Goal: Navigation & Orientation: Find specific page/section

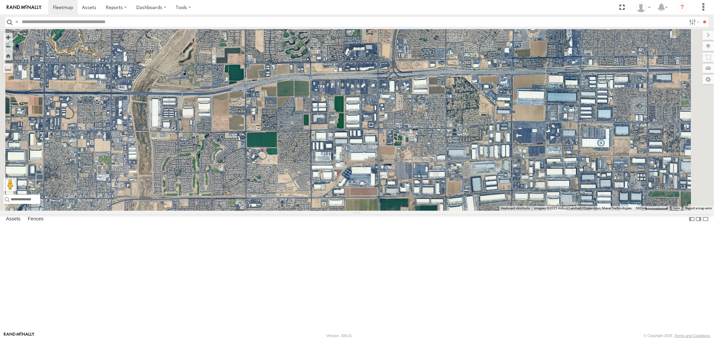
click at [0, 0] on div "715202" at bounding box center [0, 0] width 0 height 0
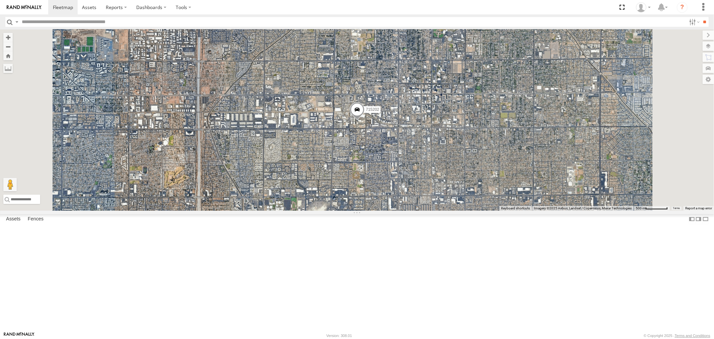
click at [0, 0] on div "715141" at bounding box center [0, 0] width 0 height 0
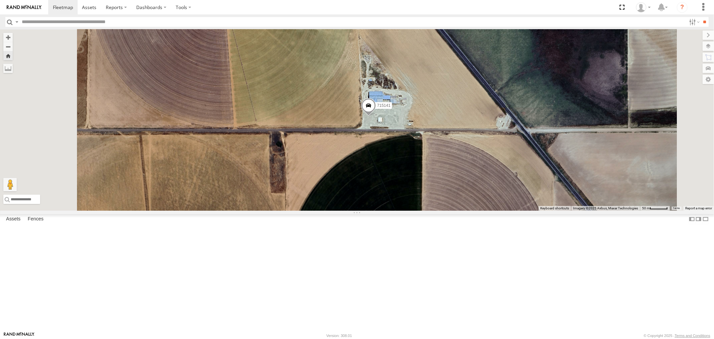
click at [0, 0] on div "P13 (Eduardo) All Assets" at bounding box center [0, 0] width 0 height 0
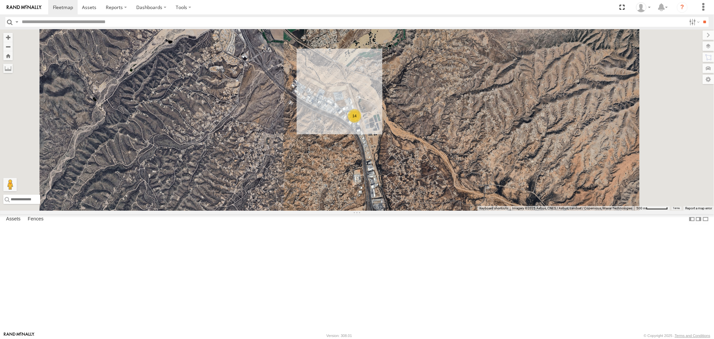
click at [0, 0] on div "All Assets" at bounding box center [0, 0] width 0 height 0
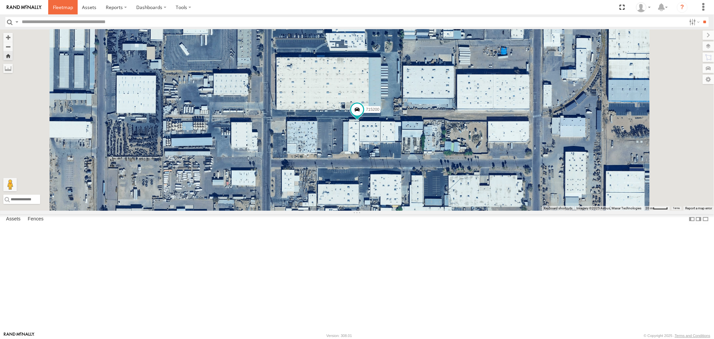
click at [61, 7] on span at bounding box center [63, 7] width 20 height 6
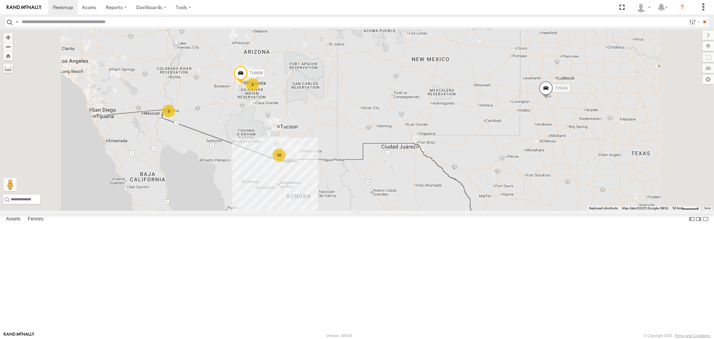
click at [0, 0] on div "All Assets" at bounding box center [0, 0] width 0 height 0
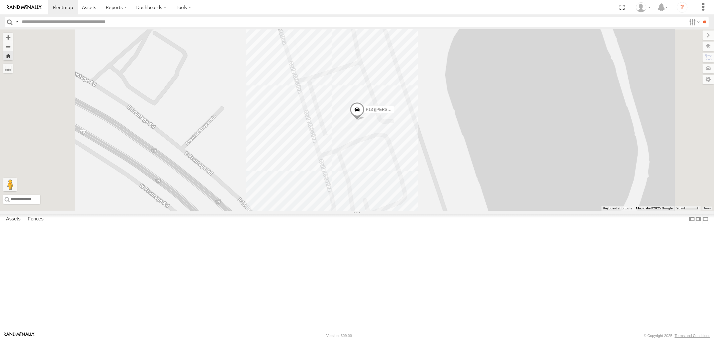
click at [0, 0] on div "P13 (Eduardo)" at bounding box center [0, 0] width 0 height 0
click at [89, 9] on span at bounding box center [89, 7] width 14 height 6
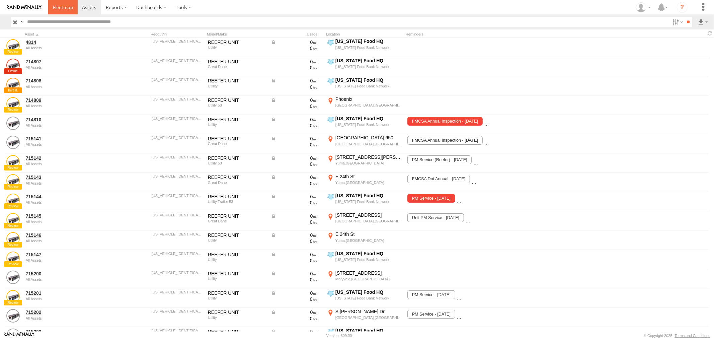
click at [64, 10] on span at bounding box center [63, 7] width 20 height 6
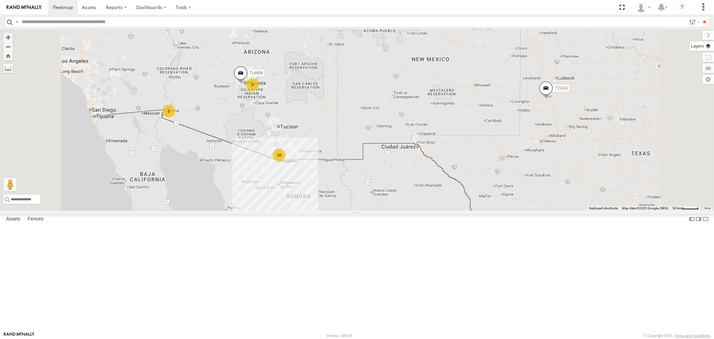
click at [712, 48] on label at bounding box center [702, 46] width 24 height 9
click at [0, 0] on span "Basemaps" at bounding box center [0, 0] width 0 height 0
click at [0, 0] on span "Satellite" at bounding box center [0, 0] width 0 height 0
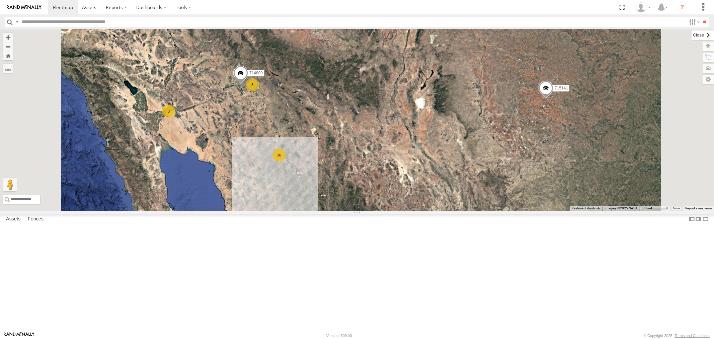
click at [692, 34] on label at bounding box center [703, 34] width 22 height 9
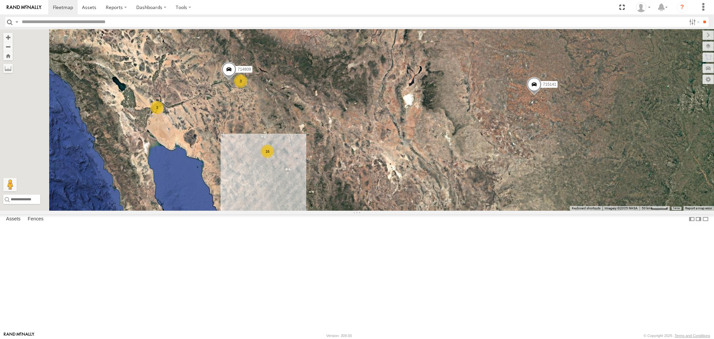
drag, startPoint x: 282, startPoint y: 172, endPoint x: 319, endPoint y: 194, distance: 43.1
click at [319, 194] on div "715141 714809 16 3 3" at bounding box center [357, 119] width 714 height 181
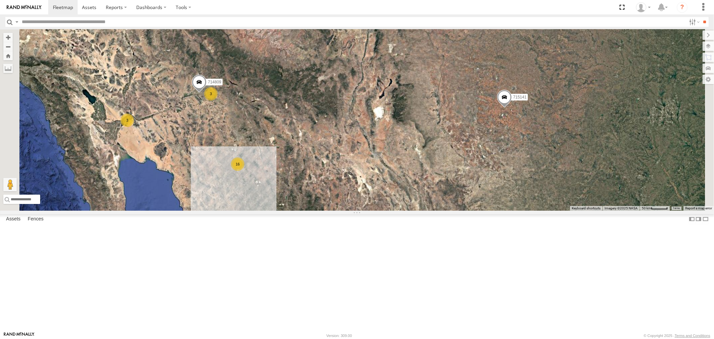
click at [512, 107] on span at bounding box center [504, 98] width 15 height 18
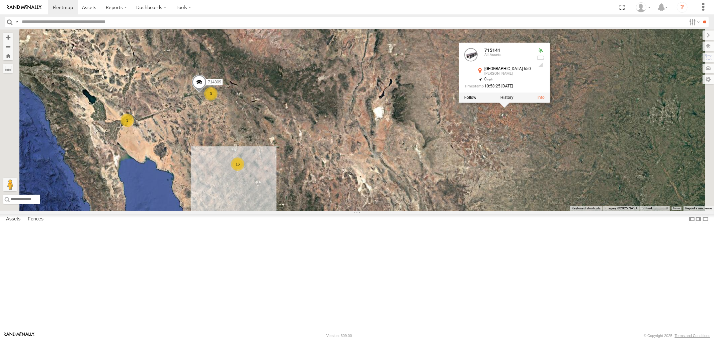
click at [571, 191] on div "715141 714809 16 3 3 715141 All Assets County Road 650 Brownfield 33.02225 , -1…" at bounding box center [357, 119] width 714 height 181
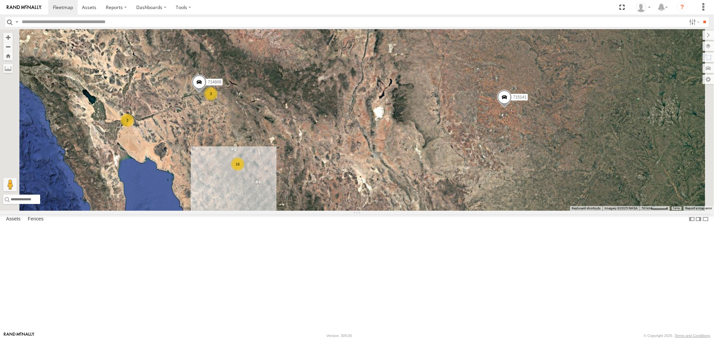
scroll to position [147, 0]
click at [0, 0] on div "Video" at bounding box center [0, 0] width 0 height 0
click at [0, 0] on div "FAD01" at bounding box center [0, 0] width 0 height 0
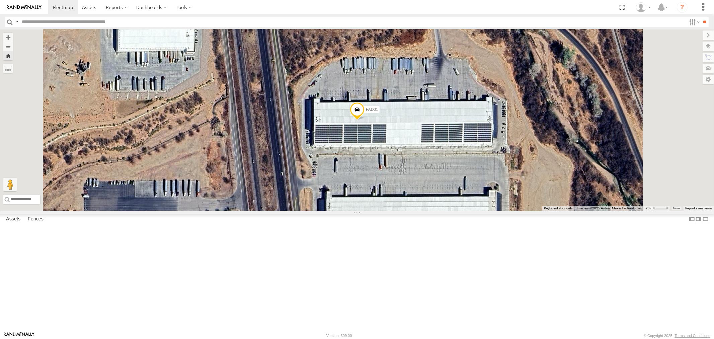
click at [365, 120] on span at bounding box center [357, 111] width 15 height 18
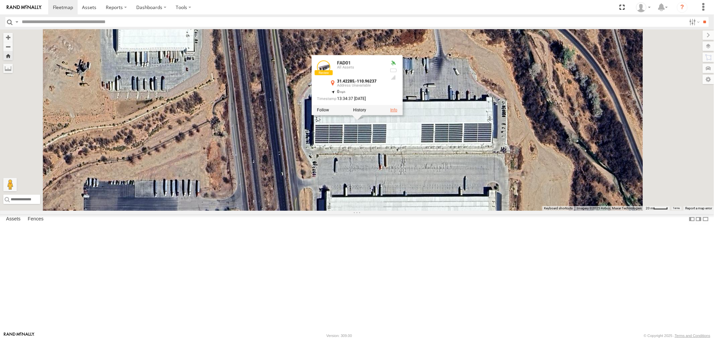
click at [397, 113] on link at bounding box center [393, 110] width 7 height 5
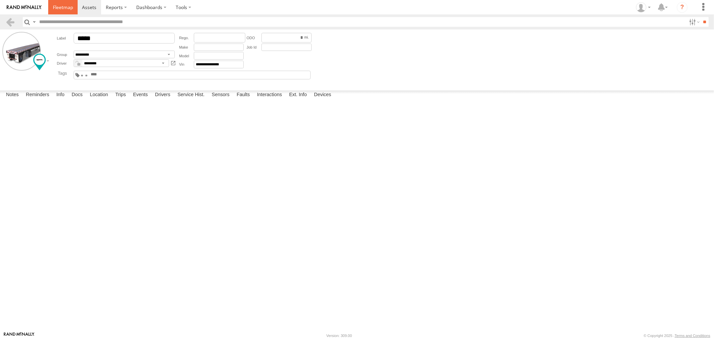
click at [58, 5] on span at bounding box center [63, 7] width 20 height 6
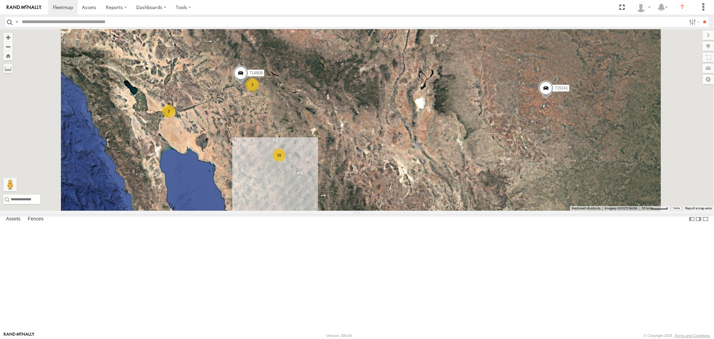
scroll to position [147, 0]
click at [0, 0] on div "F19-01 ([PERSON_NAME])" at bounding box center [0, 0] width 0 height 0
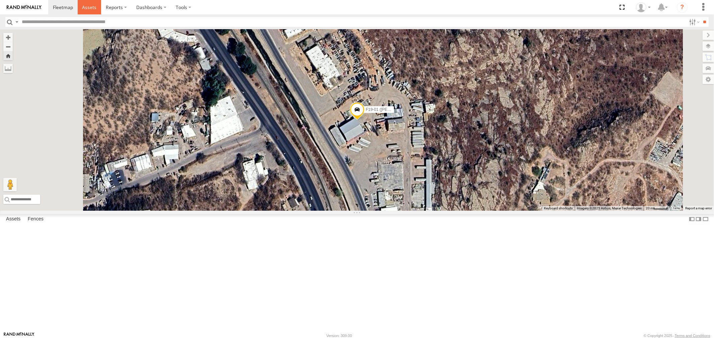
click at [87, 8] on span at bounding box center [89, 7] width 14 height 6
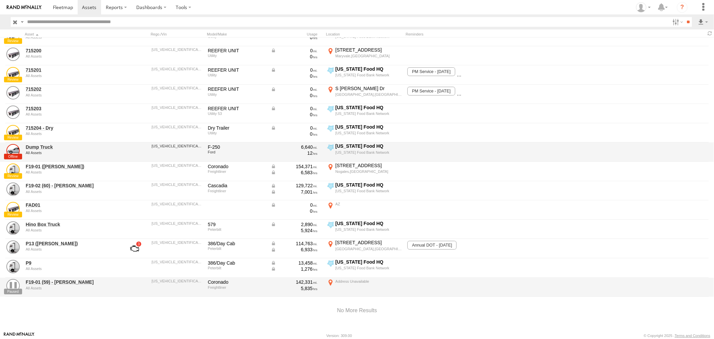
scroll to position [229, 0]
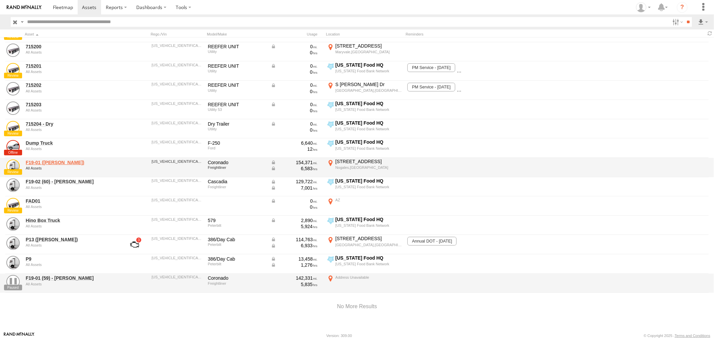
click at [57, 161] on link "F19-01 ([PERSON_NAME])" at bounding box center [72, 162] width 92 height 6
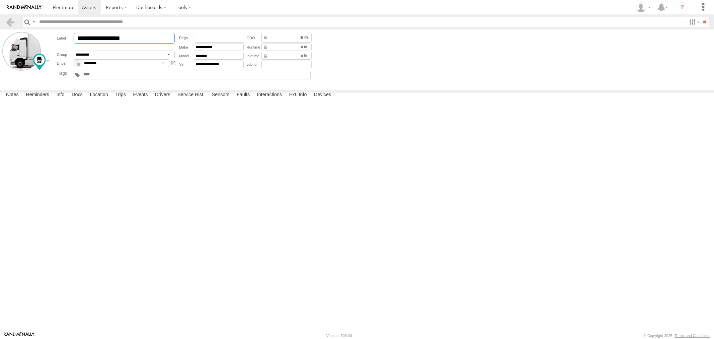
click at [125, 38] on input "**********" at bounding box center [124, 38] width 101 height 11
click at [133, 37] on input "**********" at bounding box center [124, 38] width 101 height 11
type input "**********"
click at [0, 0] on div "Date/Time Type Note Status" at bounding box center [0, 0] width 0 height 0
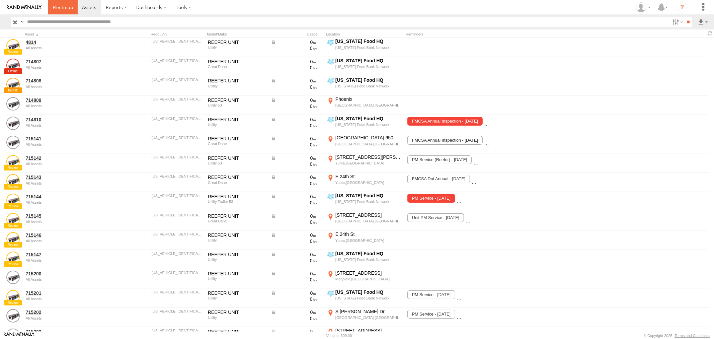
click at [64, 8] on span at bounding box center [63, 7] width 20 height 6
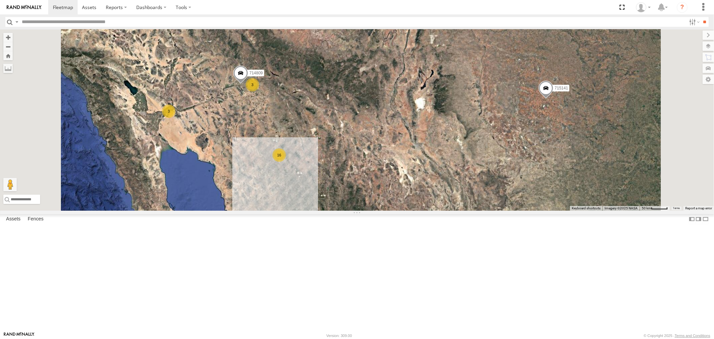
click at [0, 0] on div "P13 ([PERSON_NAME])" at bounding box center [0, 0] width 0 height 0
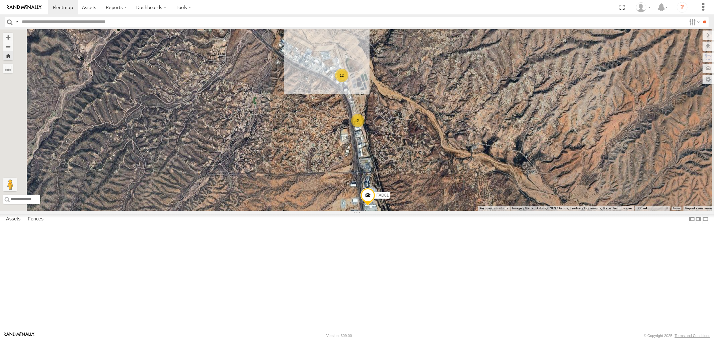
click at [0, 0] on span at bounding box center [0, 0] width 0 height 0
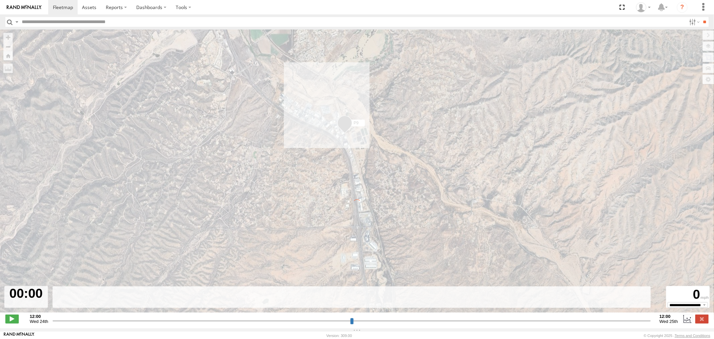
type input "**********"
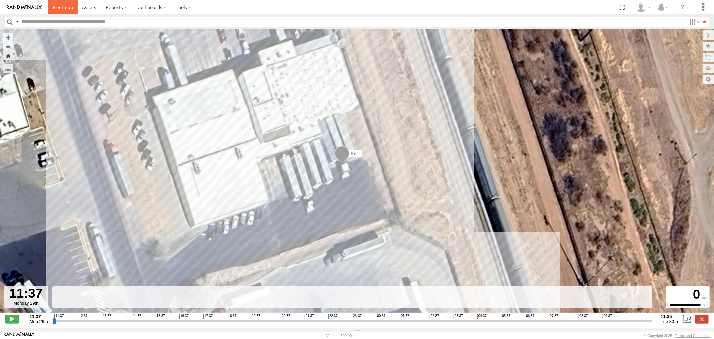
click at [63, 4] on span at bounding box center [63, 7] width 20 height 6
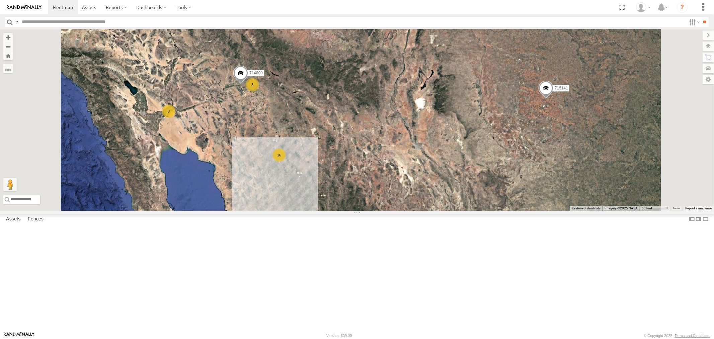
click at [0, 0] on div "715200 All Assets" at bounding box center [0, 0] width 0 height 0
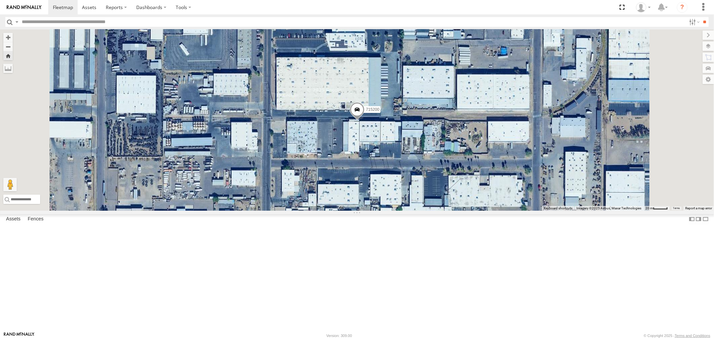
click at [0, 0] on div "All Assets" at bounding box center [0, 0] width 0 height 0
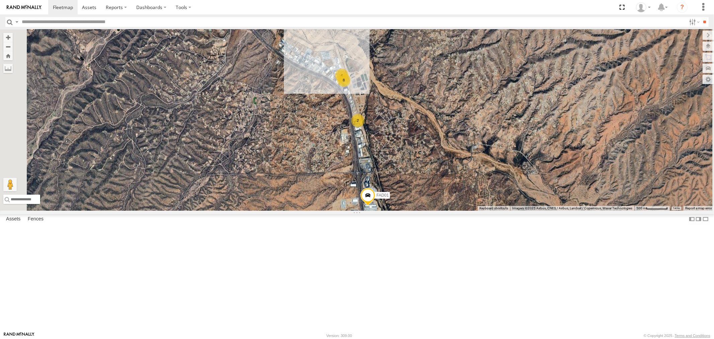
click at [0, 0] on div "P13 ([PERSON_NAME])" at bounding box center [0, 0] width 0 height 0
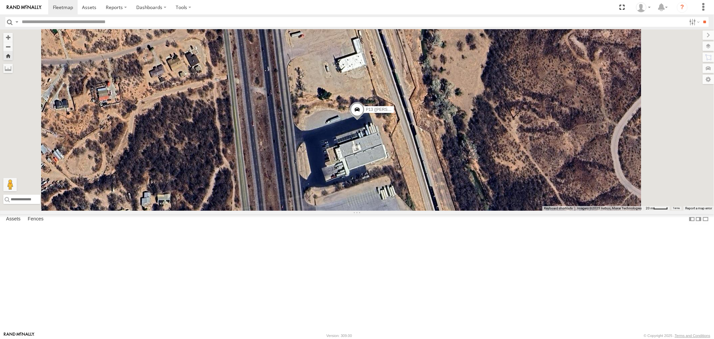
click at [0, 0] on div "P13 ([PERSON_NAME])" at bounding box center [0, 0] width 0 height 0
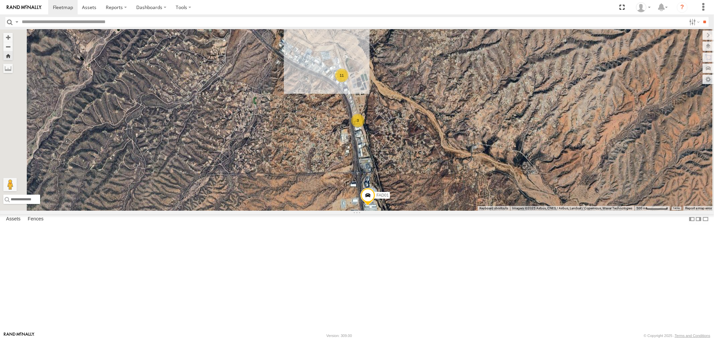
click at [0, 0] on div "All Assets" at bounding box center [0, 0] width 0 height 0
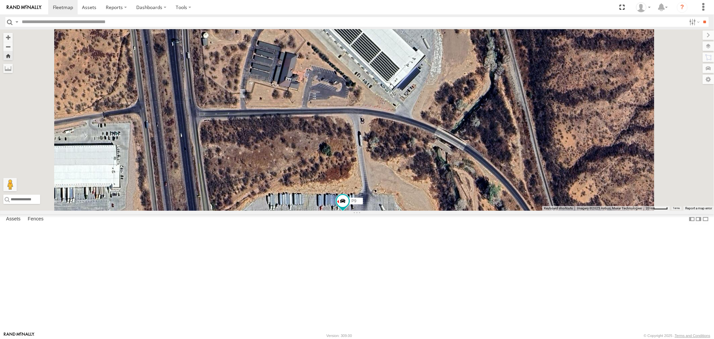
click at [0, 0] on div "P13 ([PERSON_NAME])" at bounding box center [0, 0] width 0 height 0
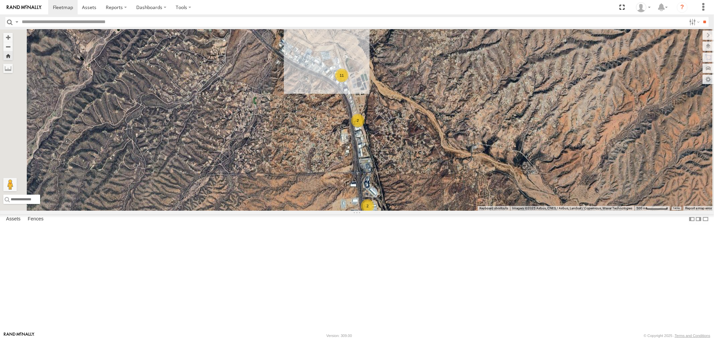
click at [0, 0] on div "P13 ([PERSON_NAME])" at bounding box center [0, 0] width 0 height 0
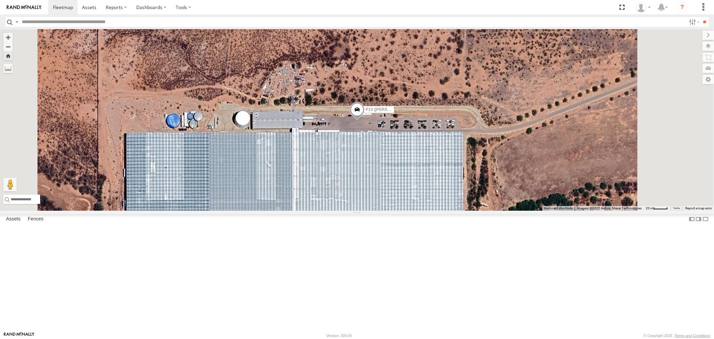
click at [0, 0] on div "P13 ([PERSON_NAME])" at bounding box center [0, 0] width 0 height 0
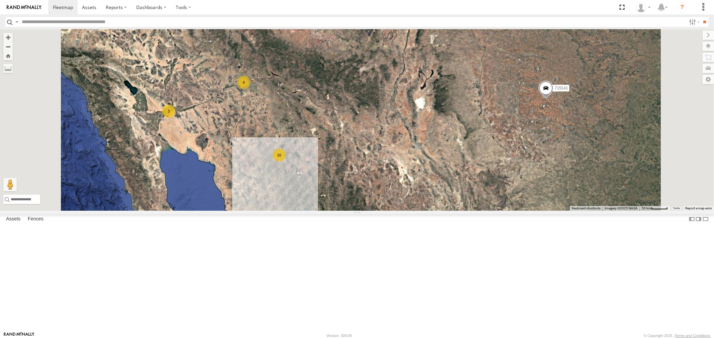
click at [0, 0] on div "P13 ([PERSON_NAME])" at bounding box center [0, 0] width 0 height 0
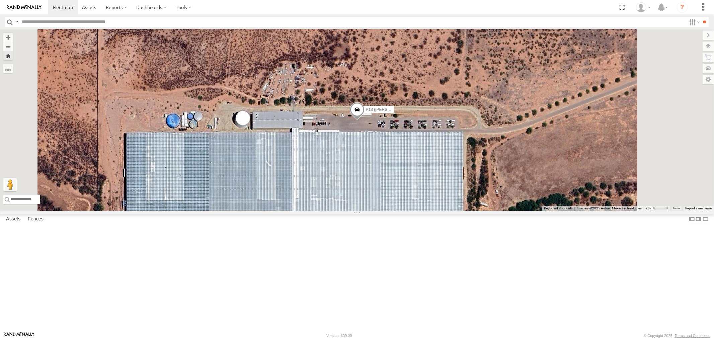
click at [0, 0] on div "F19-02 (60) - [PERSON_NAME]" at bounding box center [0, 0] width 0 height 0
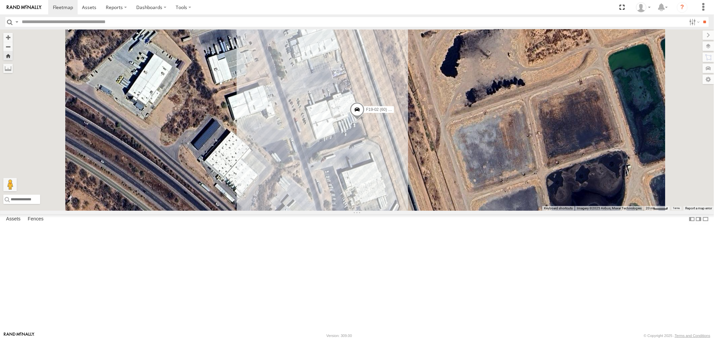
click at [0, 0] on div "715147" at bounding box center [0, 0] width 0 height 0
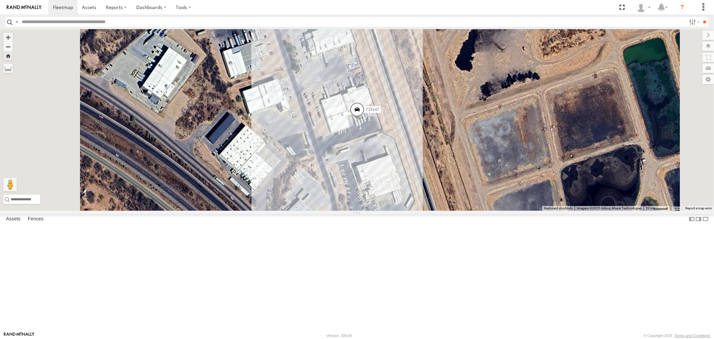
click at [0, 0] on div "P9" at bounding box center [0, 0] width 0 height 0
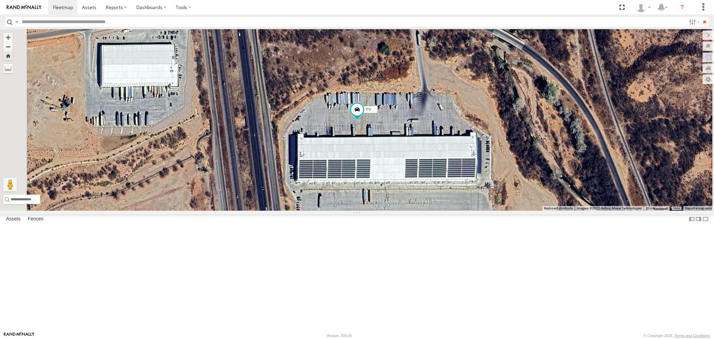
click at [0, 0] on div "P13 ([PERSON_NAME])" at bounding box center [0, 0] width 0 height 0
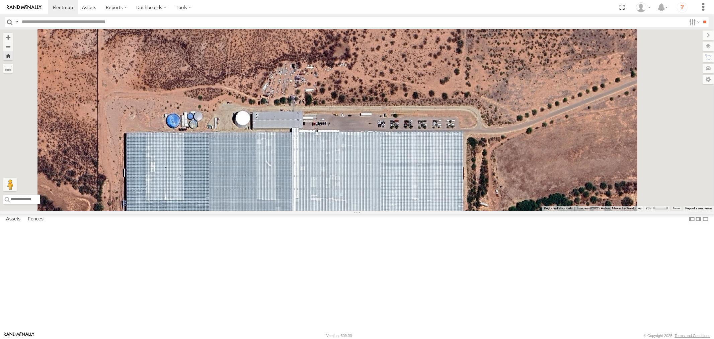
click at [0, 0] on div "P13 ([PERSON_NAME])" at bounding box center [0, 0] width 0 height 0
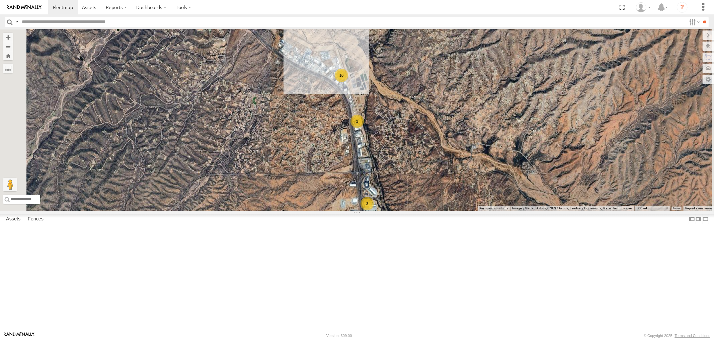
click at [0, 0] on div "P13 ([PERSON_NAME])" at bounding box center [0, 0] width 0 height 0
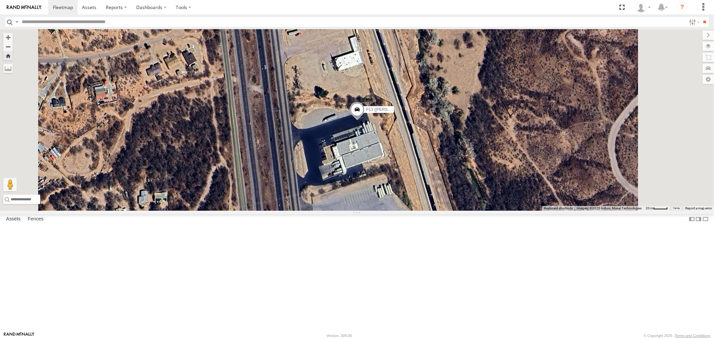
click at [0, 0] on div "715202" at bounding box center [0, 0] width 0 height 0
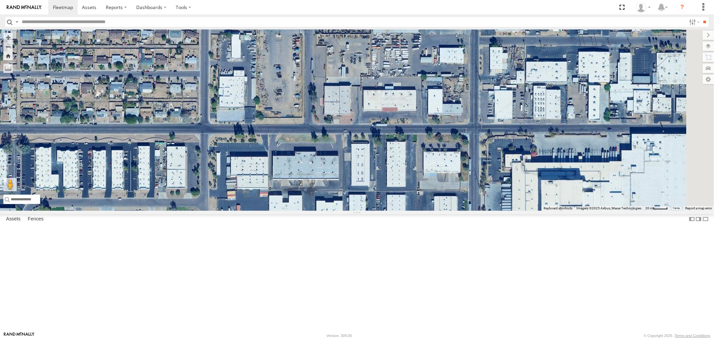
drag, startPoint x: 395, startPoint y: 227, endPoint x: 254, endPoint y: 356, distance: 192.0
click at [254, 339] on html at bounding box center [357, 169] width 714 height 339
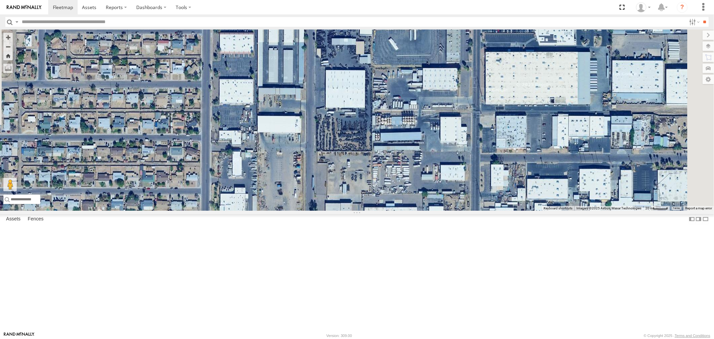
drag, startPoint x: 271, startPoint y: 207, endPoint x: 267, endPoint y: 220, distance: 13.5
click at [267, 211] on div "715202" at bounding box center [357, 119] width 714 height 181
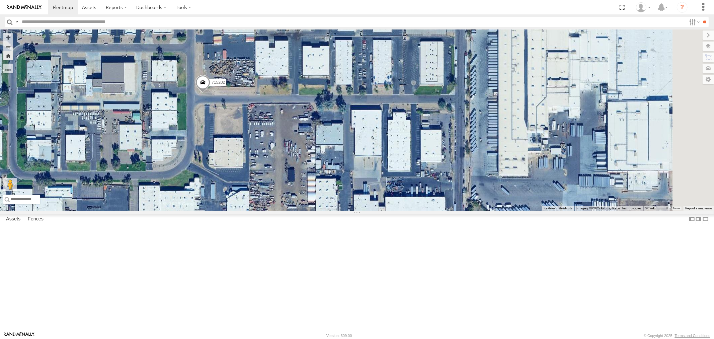
drag, startPoint x: 270, startPoint y: 206, endPoint x: 276, endPoint y: 189, distance: 18.5
click at [271, 195] on div "715202" at bounding box center [357, 119] width 714 height 181
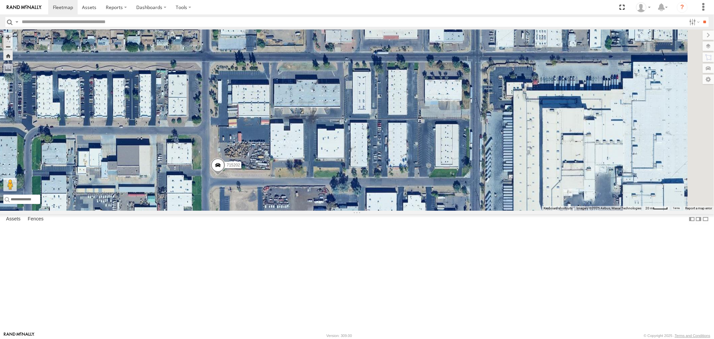
drag, startPoint x: 295, startPoint y: 229, endPoint x: 300, endPoint y: 282, distance: 52.4
click at [300, 211] on div "715202" at bounding box center [357, 119] width 714 height 181
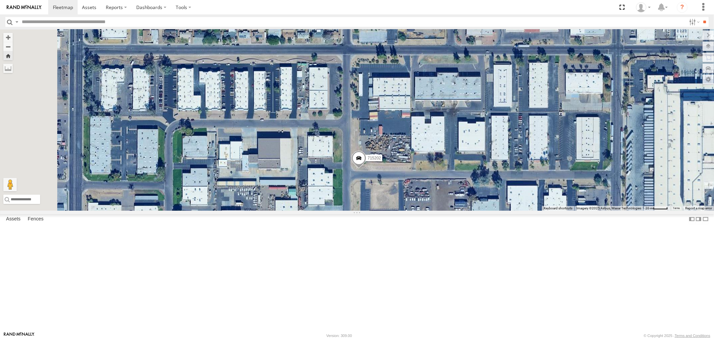
drag, startPoint x: 277, startPoint y: 219, endPoint x: 413, endPoint y: 204, distance: 136.5
click at [413, 204] on div "715202" at bounding box center [357, 119] width 714 height 181
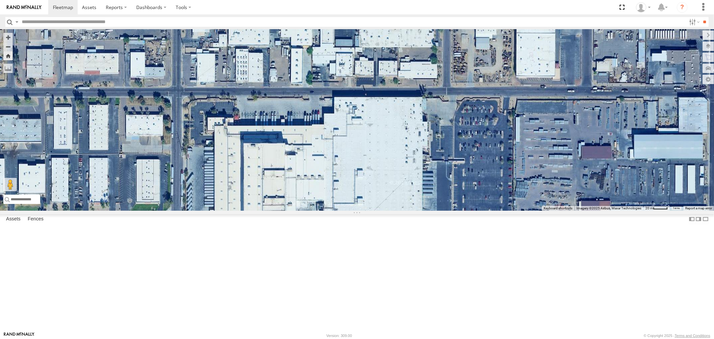
drag, startPoint x: 399, startPoint y: 219, endPoint x: -39, endPoint y: 258, distance: 440.1
click at [0, 258] on html at bounding box center [357, 169] width 714 height 339
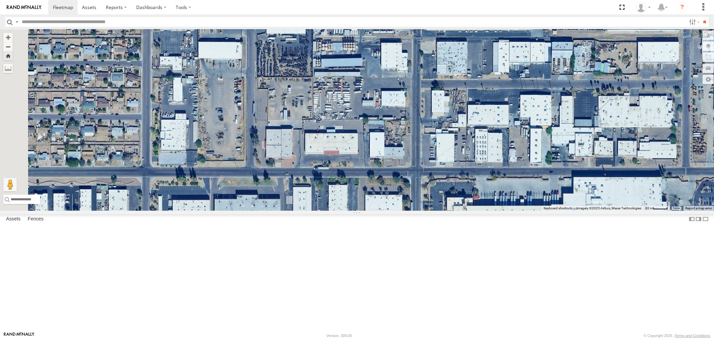
drag, startPoint x: 267, startPoint y: 136, endPoint x: 507, endPoint y: 216, distance: 252.4
click at [507, 211] on div "715202" at bounding box center [357, 119] width 714 height 181
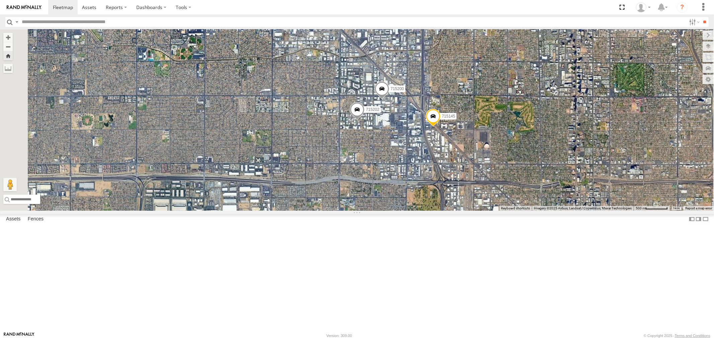
click at [0, 0] on div "P13 ([PERSON_NAME])" at bounding box center [0, 0] width 0 height 0
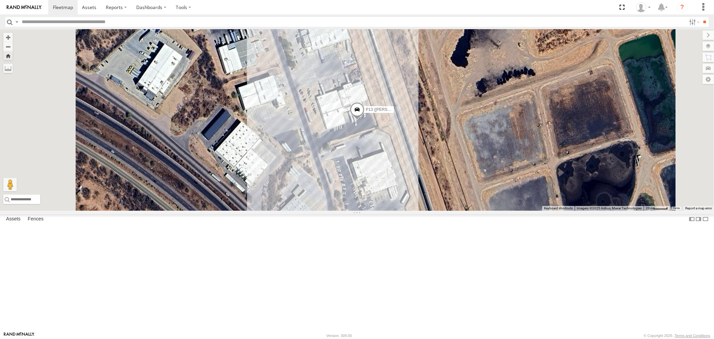
click at [0, 0] on div "F19-02 (60) - [PERSON_NAME]" at bounding box center [0, 0] width 0 height 0
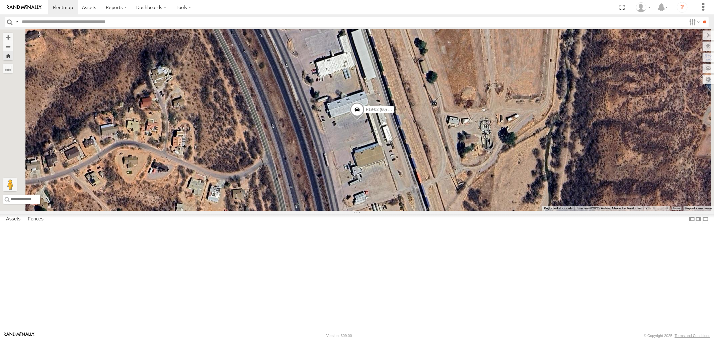
drag, startPoint x: 434, startPoint y: 198, endPoint x: 395, endPoint y: 100, distance: 104.6
click at [395, 100] on div "F19-02 (60) - [PERSON_NAME]" at bounding box center [357, 119] width 714 height 181
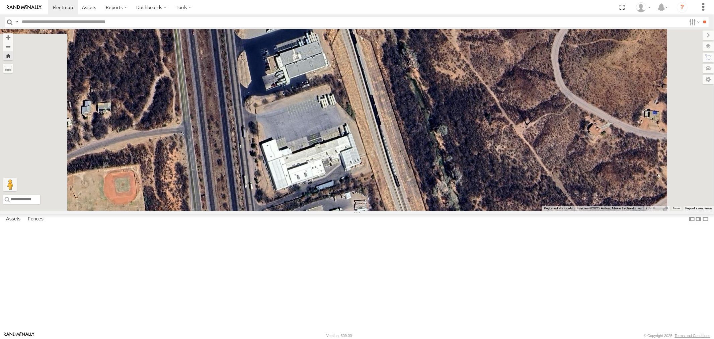
drag, startPoint x: 372, startPoint y: 181, endPoint x: 371, endPoint y: 131, distance: 50.9
click at [368, 150] on div "F19-02 (60) - [PERSON_NAME]" at bounding box center [357, 119] width 714 height 181
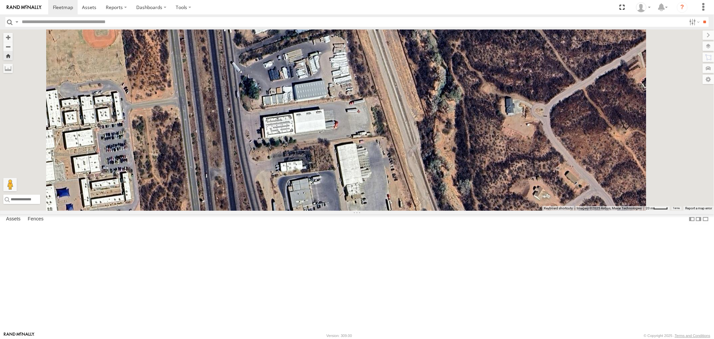
drag, startPoint x: 374, startPoint y: 240, endPoint x: 361, endPoint y: 122, distance: 118.9
click at [354, 119] on div "F19-02 (60) - [PERSON_NAME]" at bounding box center [357, 119] width 714 height 181
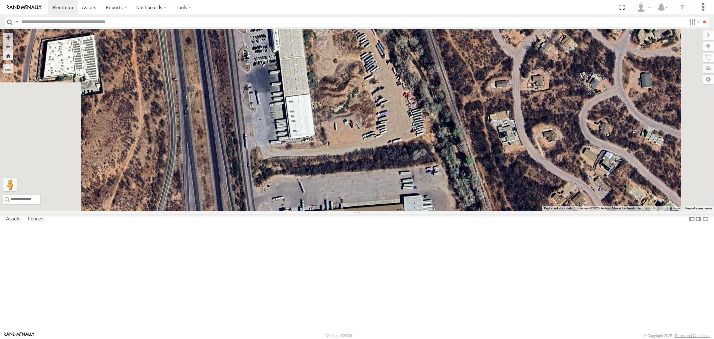
drag, startPoint x: 366, startPoint y: 246, endPoint x: 352, endPoint y: 146, distance: 101.1
click at [352, 150] on div "F19-02 (60) - [PERSON_NAME]" at bounding box center [357, 119] width 714 height 181
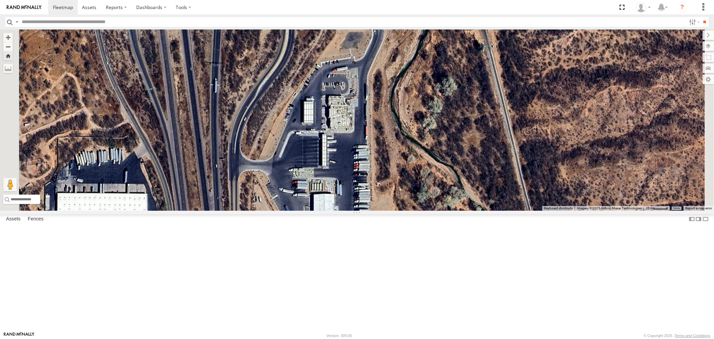
drag, startPoint x: 363, startPoint y: 233, endPoint x: 325, endPoint y: 79, distance: 158.4
click at [326, 89] on div "F19-02 (60) - [PERSON_NAME]" at bounding box center [357, 119] width 714 height 181
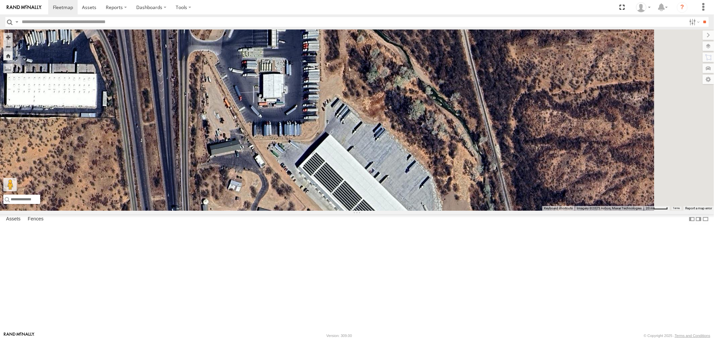
drag, startPoint x: 342, startPoint y: 211, endPoint x: 330, endPoint y: 302, distance: 92.2
click at [332, 211] on div "F19-02 (60) - [PERSON_NAME]" at bounding box center [357, 119] width 714 height 181
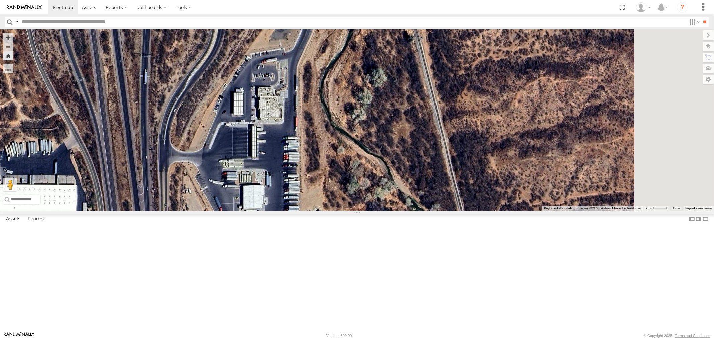
drag, startPoint x: 342, startPoint y: 158, endPoint x: 346, endPoint y: 232, distance: 73.8
click at [346, 211] on div "F19-02 (60) - [PERSON_NAME]" at bounding box center [357, 119] width 714 height 181
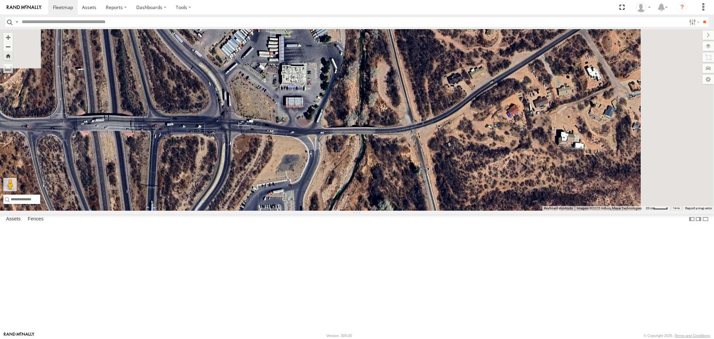
drag, startPoint x: 363, startPoint y: 218, endPoint x: 341, endPoint y: 122, distance: 98.6
click at [341, 122] on div "F19-02 (60) - [PERSON_NAME]" at bounding box center [357, 119] width 714 height 181
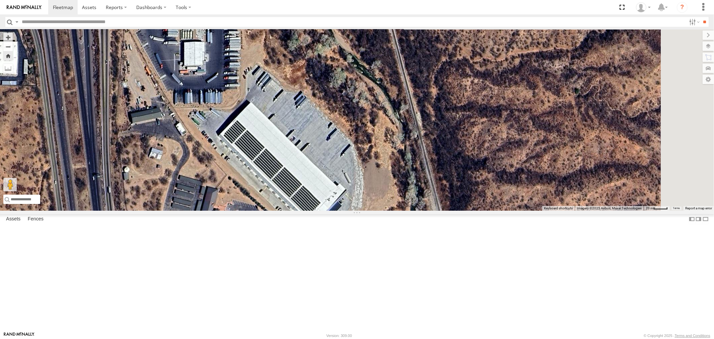
drag, startPoint x: 343, startPoint y: 245, endPoint x: 347, endPoint y: 170, distance: 75.8
click at [347, 170] on div "F19-02 (60) - [PERSON_NAME]" at bounding box center [357, 119] width 714 height 181
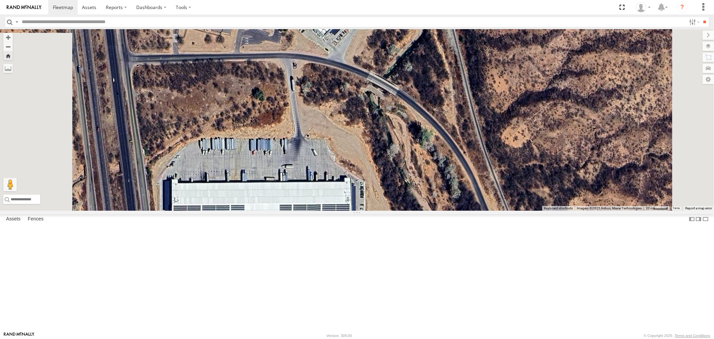
scroll to position [37, 0]
click at [0, 0] on div "P9" at bounding box center [0, 0] width 0 height 0
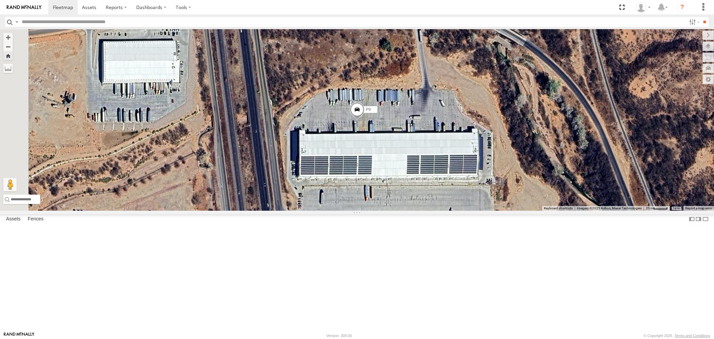
scroll to position [0, 0]
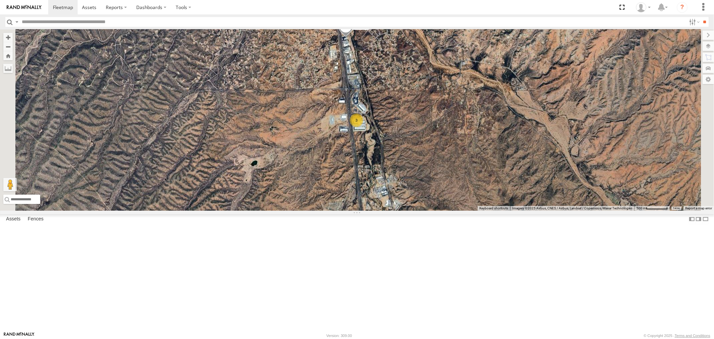
click at [0, 0] on div "P9" at bounding box center [0, 0] width 0 height 0
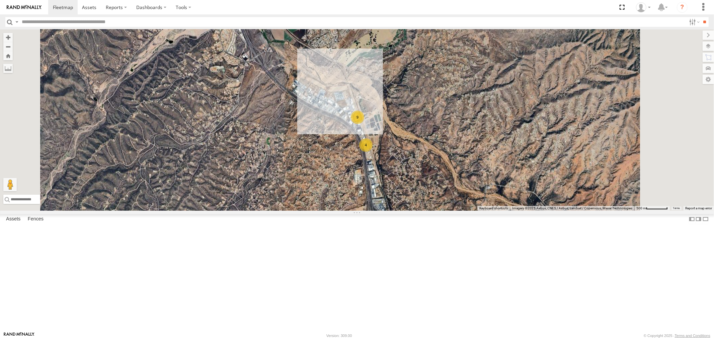
click at [0, 0] on div "P13 (Eduardo) All Assets" at bounding box center [0, 0] width 0 height 0
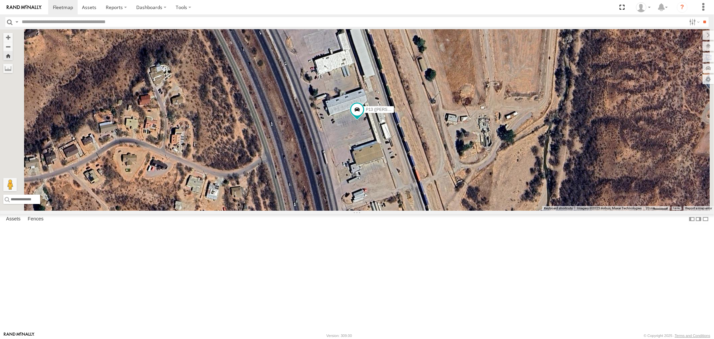
click at [0, 0] on div "All Assets" at bounding box center [0, 0] width 0 height 0
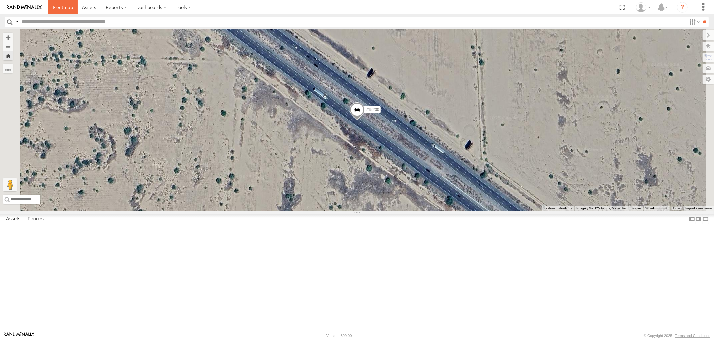
click at [59, 4] on span at bounding box center [63, 7] width 20 height 6
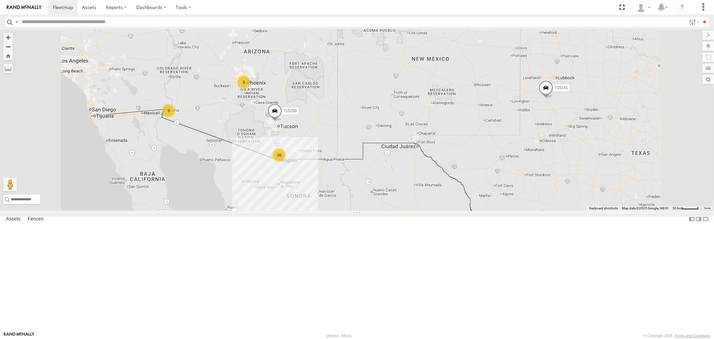
click at [0, 0] on div "P13 ([PERSON_NAME])" at bounding box center [0, 0] width 0 height 0
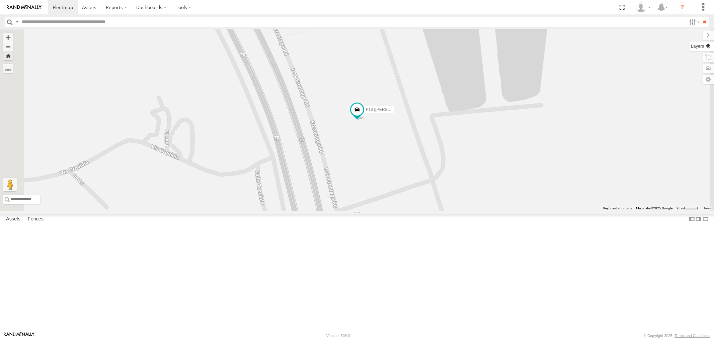
click at [708, 48] on label at bounding box center [702, 46] width 24 height 9
click at [0, 0] on span "Basemaps" at bounding box center [0, 0] width 0 height 0
click at [0, 0] on span "Satellite" at bounding box center [0, 0] width 0 height 0
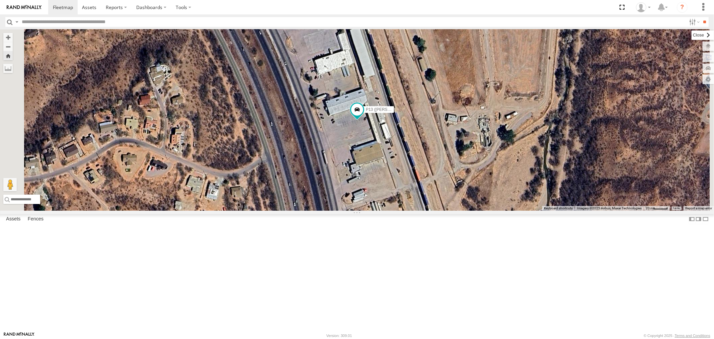
click at [692, 33] on label at bounding box center [703, 34] width 22 height 9
click at [0, 0] on div "P9" at bounding box center [0, 0] width 0 height 0
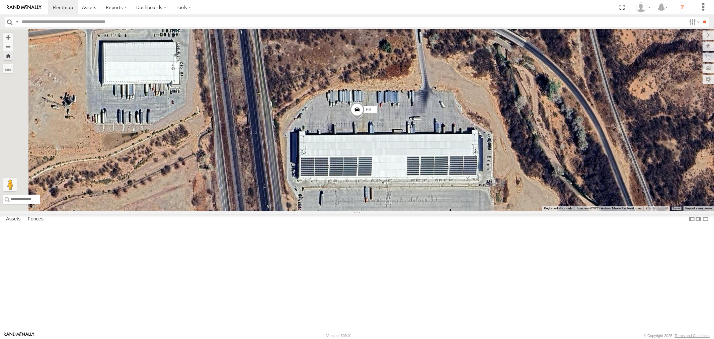
click at [0, 0] on div "F19-02 (60) - [PERSON_NAME]" at bounding box center [0, 0] width 0 height 0
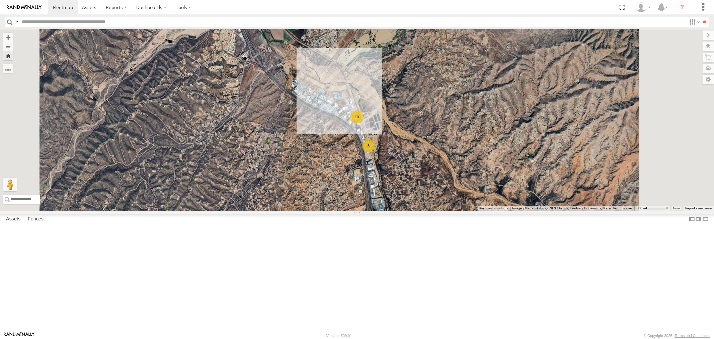
click at [0, 0] on div "P9" at bounding box center [0, 0] width 0 height 0
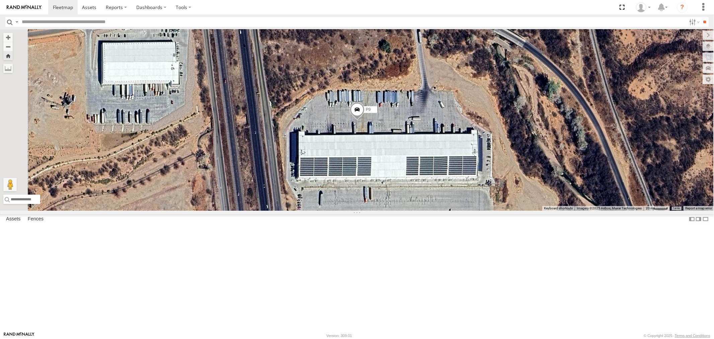
click at [0, 0] on div "P13 ([PERSON_NAME])" at bounding box center [0, 0] width 0 height 0
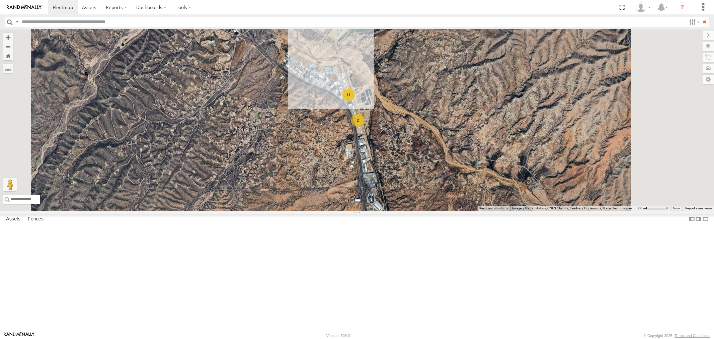
click at [0, 0] on div "P9" at bounding box center [0, 0] width 0 height 0
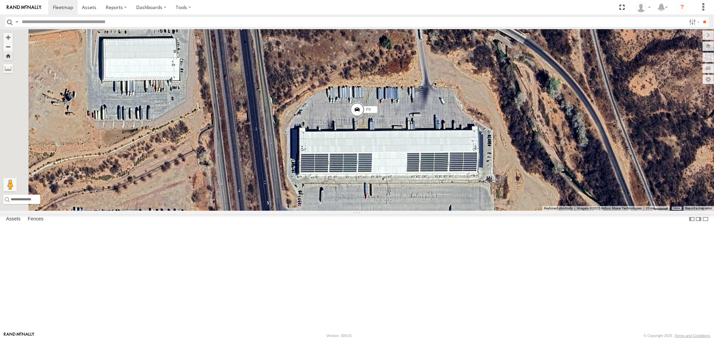
click at [0, 0] on div "P13 ([PERSON_NAME])" at bounding box center [0, 0] width 0 height 0
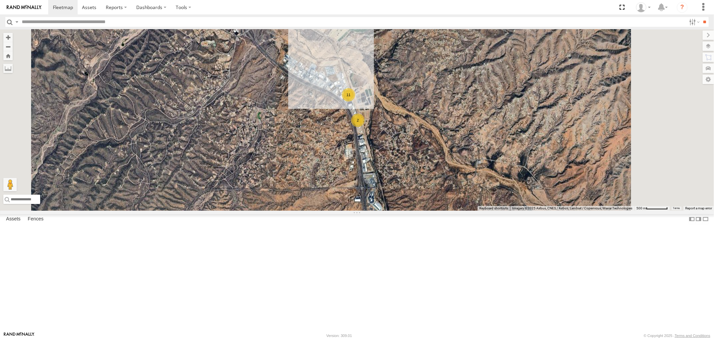
click at [0, 0] on div "P13 ([PERSON_NAME])" at bounding box center [0, 0] width 0 height 0
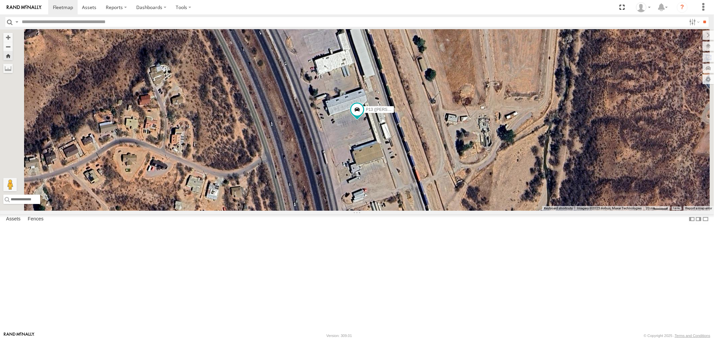
click at [0, 0] on div "P9 All Assets" at bounding box center [0, 0] width 0 height 0
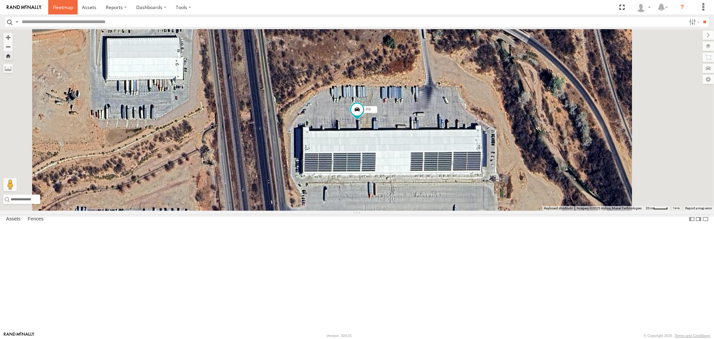
click at [66, 11] on link at bounding box center [62, 7] width 29 height 14
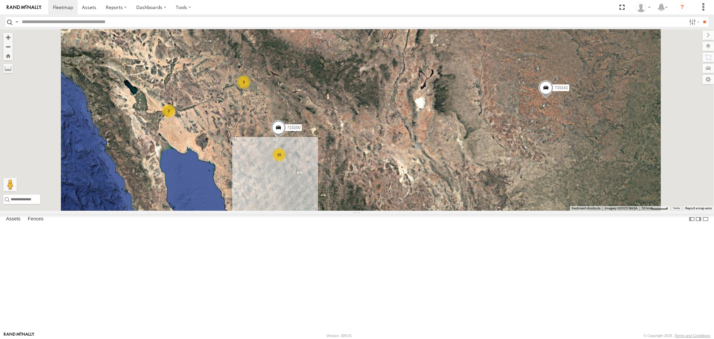
click at [0, 0] on div "P13 ([PERSON_NAME])" at bounding box center [0, 0] width 0 height 0
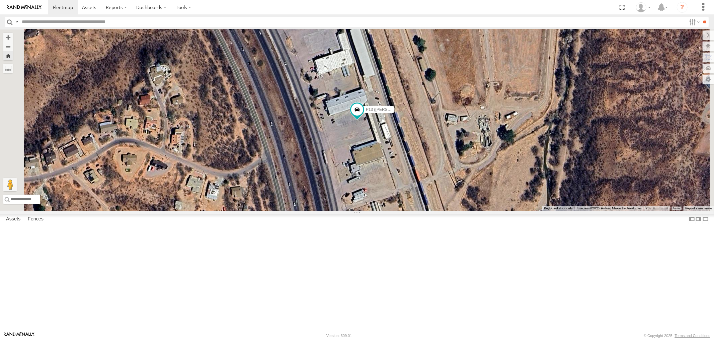
click at [0, 0] on div "All Assets" at bounding box center [0, 0] width 0 height 0
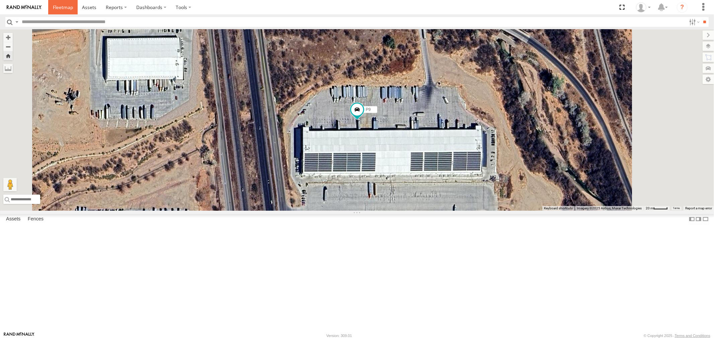
click at [59, 8] on span at bounding box center [63, 7] width 20 height 6
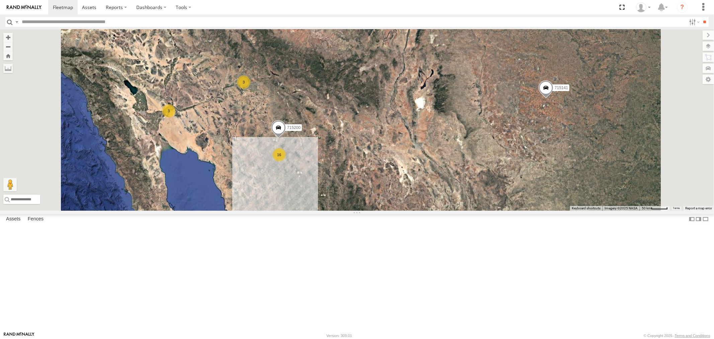
scroll to position [73, 0]
click at [0, 0] on div "715202" at bounding box center [0, 0] width 0 height 0
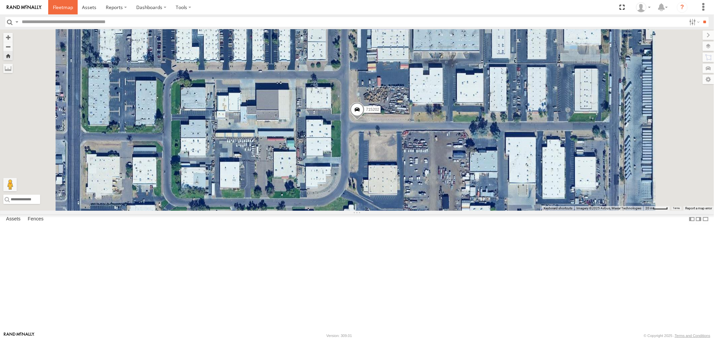
click at [57, 5] on span at bounding box center [63, 7] width 20 height 6
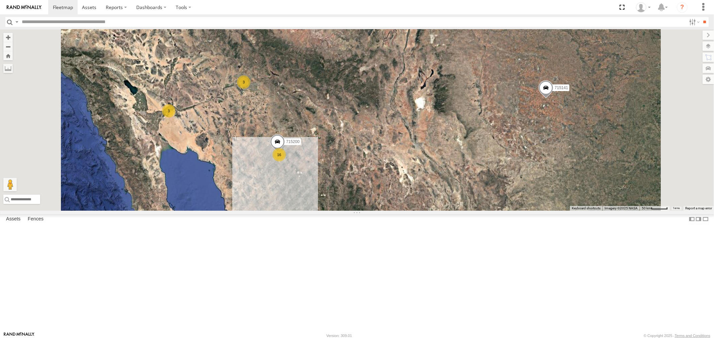
click at [0, 0] on div "P13 ([PERSON_NAME])" at bounding box center [0, 0] width 0 height 0
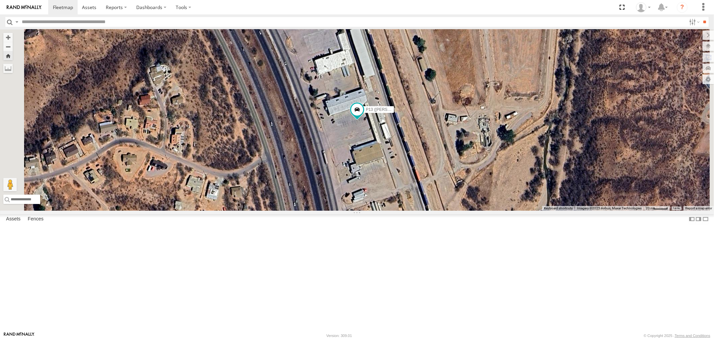
click at [0, 0] on div "P9" at bounding box center [0, 0] width 0 height 0
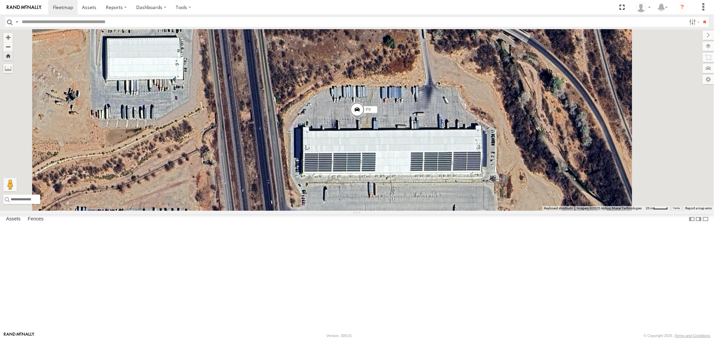
click at [0, 0] on div "P13 ([PERSON_NAME])" at bounding box center [0, 0] width 0 height 0
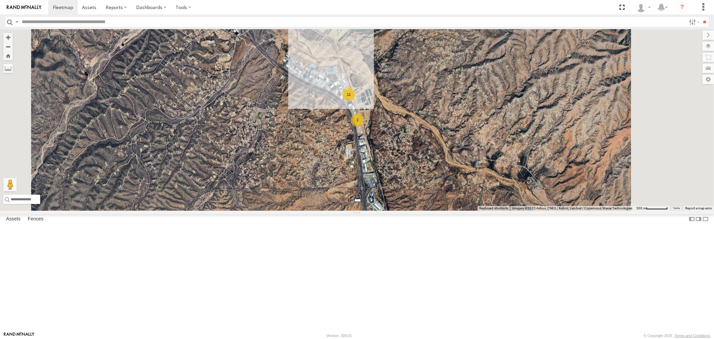
click at [0, 0] on div "P13 ([PERSON_NAME])" at bounding box center [0, 0] width 0 height 0
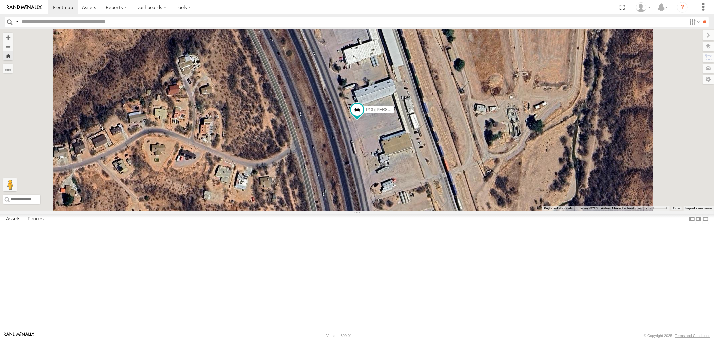
click at [0, 0] on div "P9" at bounding box center [0, 0] width 0 height 0
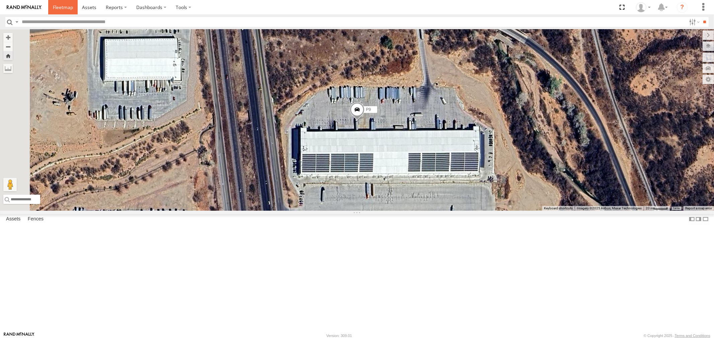
click at [63, 9] on span at bounding box center [63, 7] width 20 height 6
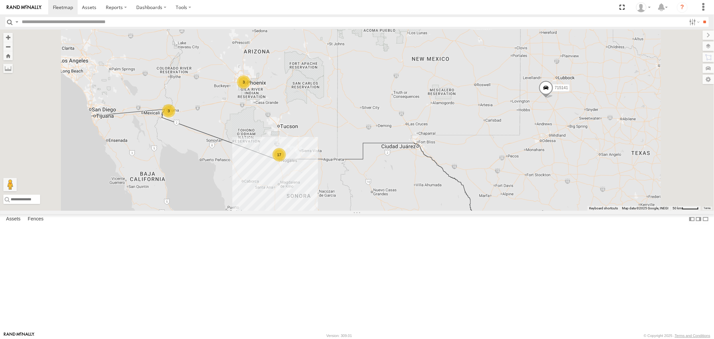
click at [0, 0] on div "P13 ([PERSON_NAME])" at bounding box center [0, 0] width 0 height 0
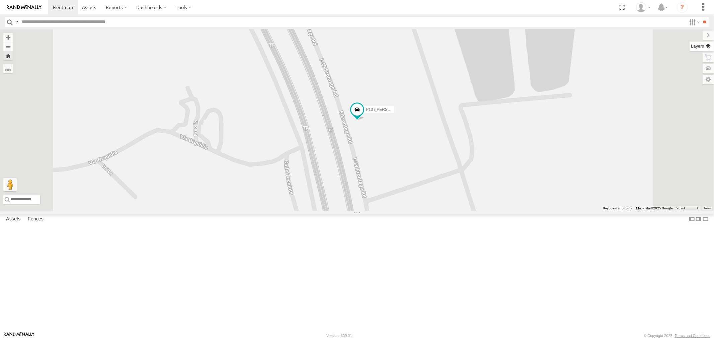
click at [709, 46] on label at bounding box center [702, 46] width 24 height 9
click at [0, 0] on span "Basemaps" at bounding box center [0, 0] width 0 height 0
click at [0, 0] on span "Satellite + Roadmap" at bounding box center [0, 0] width 0 height 0
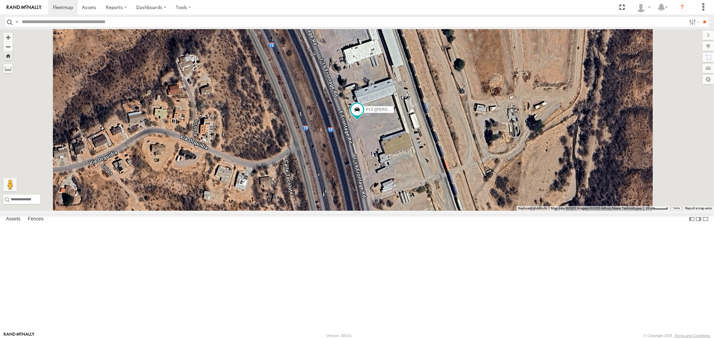
click at [0, 0] on div "P9" at bounding box center [0, 0] width 0 height 0
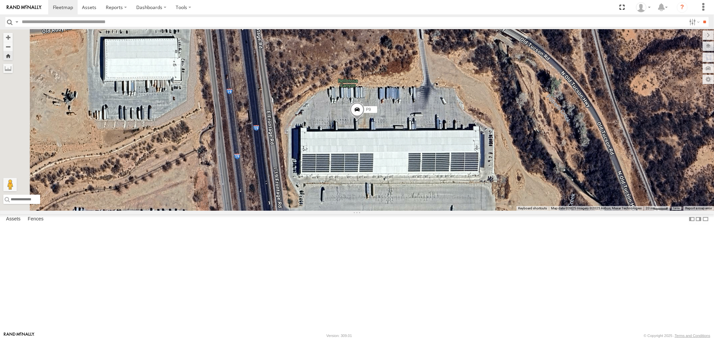
click at [0, 0] on div "P13 ([PERSON_NAME])" at bounding box center [0, 0] width 0 height 0
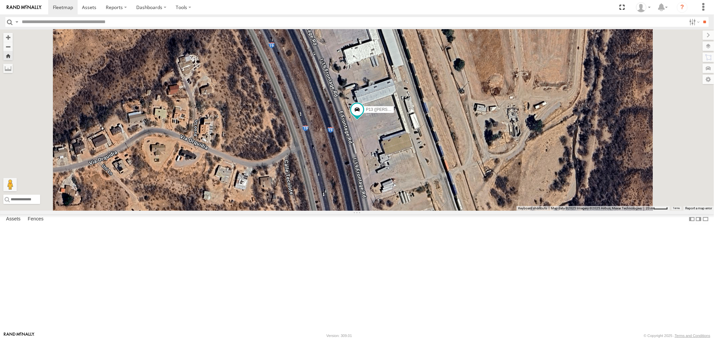
click at [0, 0] on div "P9" at bounding box center [0, 0] width 0 height 0
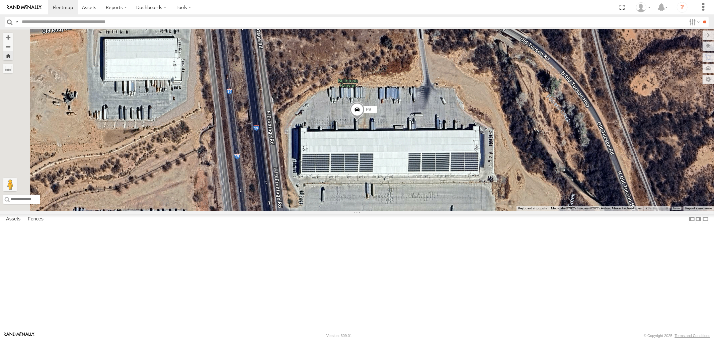
click at [0, 0] on div "P13 ([PERSON_NAME])" at bounding box center [0, 0] width 0 height 0
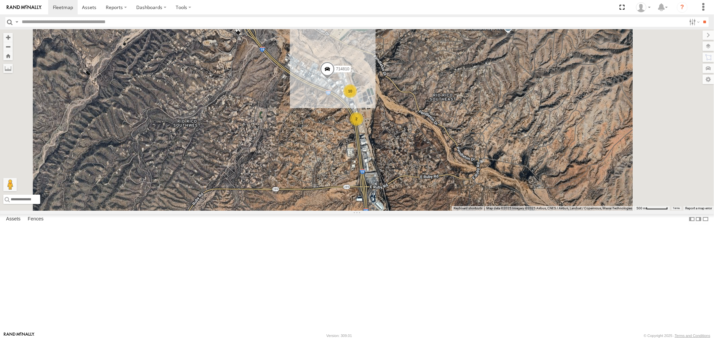
click at [0, 0] on div "P13 ([PERSON_NAME])" at bounding box center [0, 0] width 0 height 0
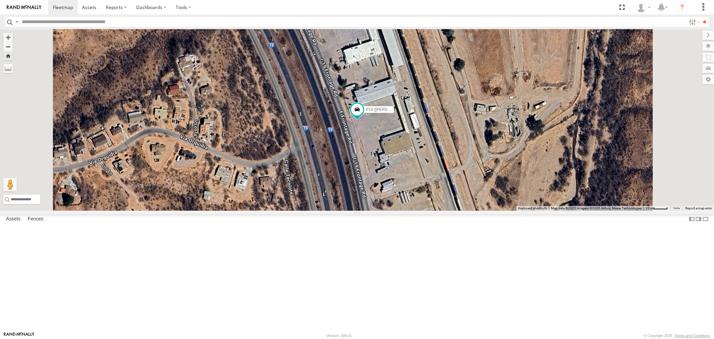
click at [0, 0] on div "P9" at bounding box center [0, 0] width 0 height 0
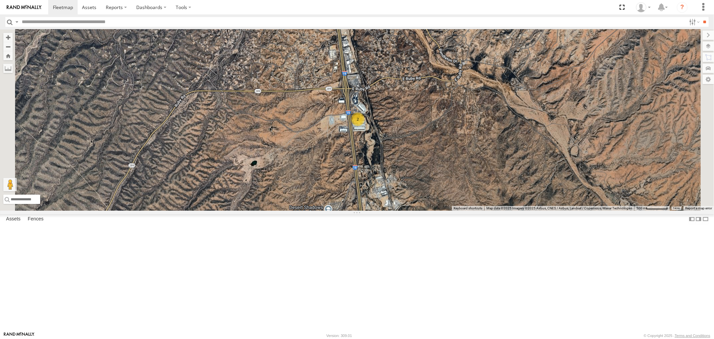
click at [0, 0] on div "All Assets" at bounding box center [0, 0] width 0 height 0
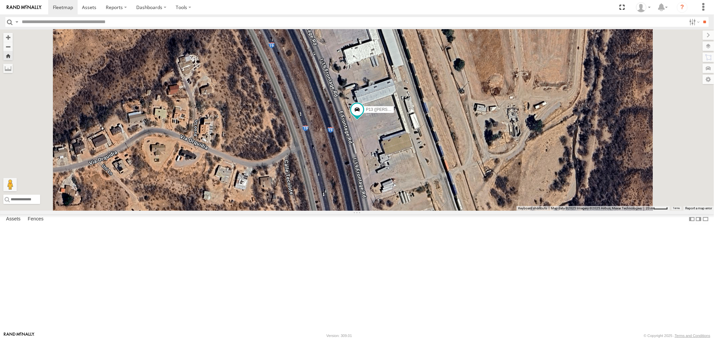
click at [0, 0] on div "P9" at bounding box center [0, 0] width 0 height 0
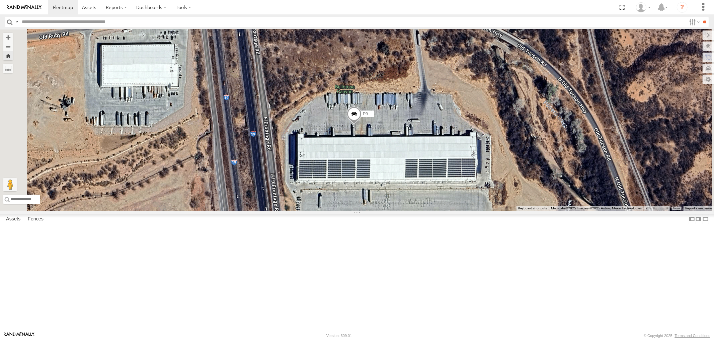
click at [0, 0] on div "P13 ([PERSON_NAME])" at bounding box center [0, 0] width 0 height 0
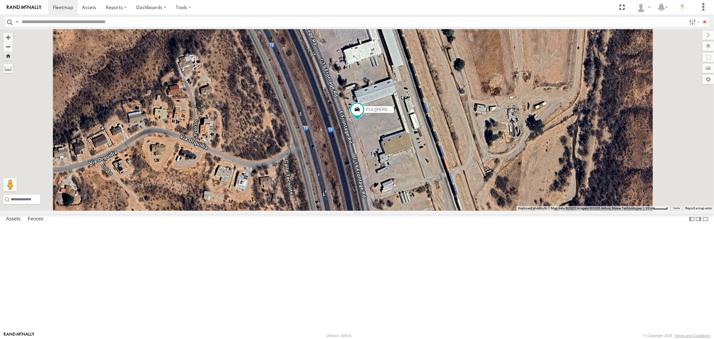
click at [0, 0] on div "P9" at bounding box center [0, 0] width 0 height 0
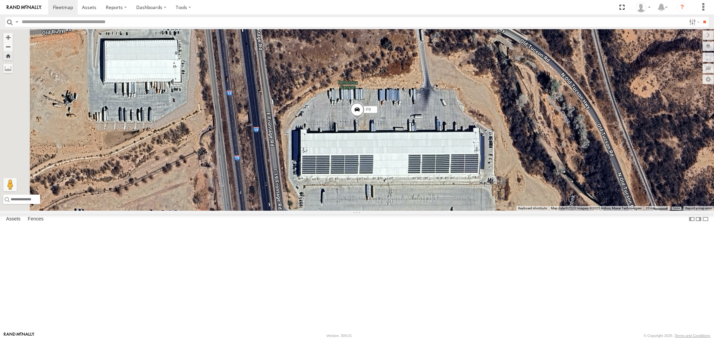
click at [0, 0] on div "All Assets" at bounding box center [0, 0] width 0 height 0
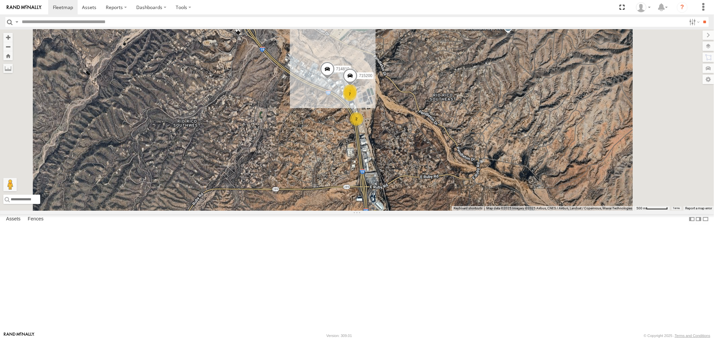
click at [0, 0] on div "P13 ([PERSON_NAME])" at bounding box center [0, 0] width 0 height 0
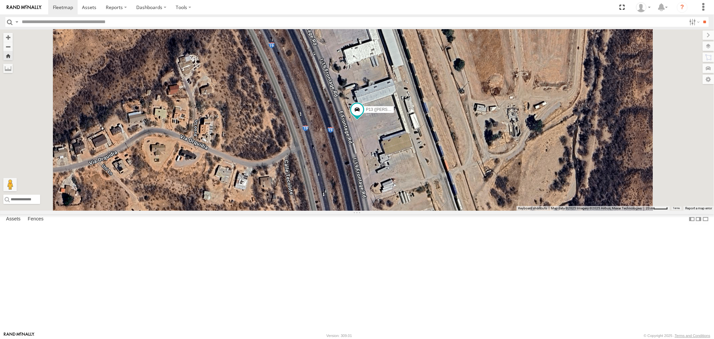
click at [0, 0] on div "P9 All Assets" at bounding box center [0, 0] width 0 height 0
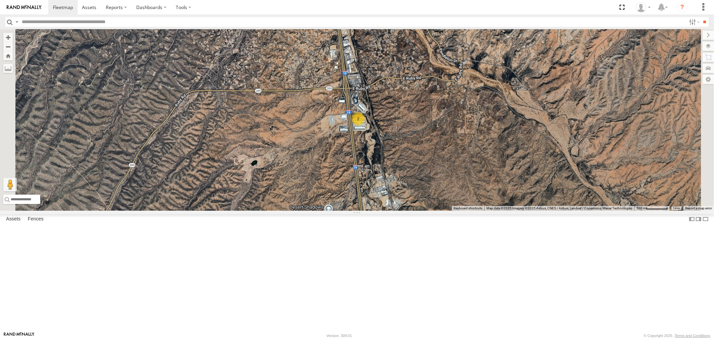
drag, startPoint x: 54, startPoint y: 52, endPoint x: 48, endPoint y: 51, distance: 5.9
click at [0, 0] on div "P13 (Eduardo) All Assets" at bounding box center [0, 0] width 0 height 0
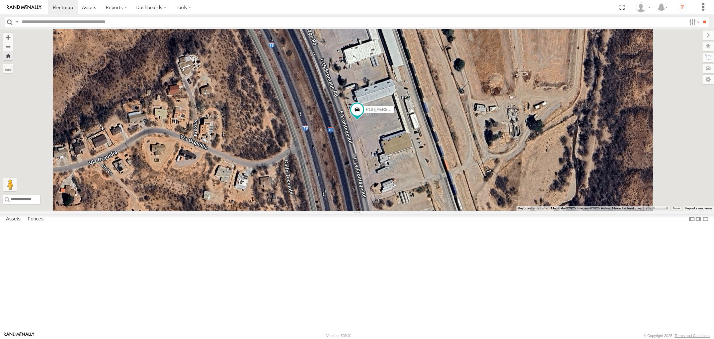
click at [0, 0] on div "All Assets" at bounding box center [0, 0] width 0 height 0
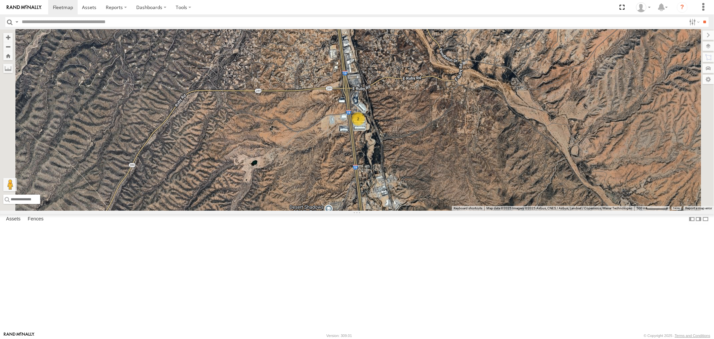
click at [0, 0] on div "P13 ([PERSON_NAME])" at bounding box center [0, 0] width 0 height 0
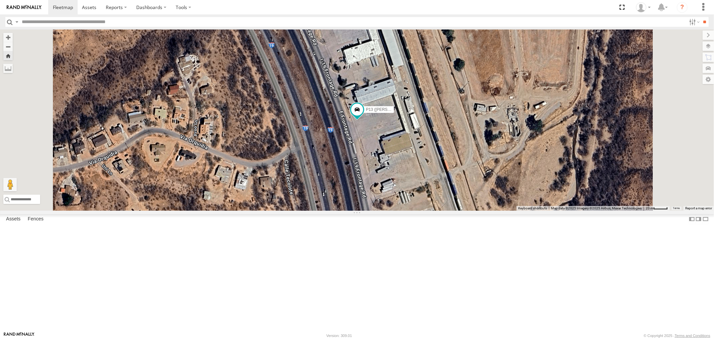
click at [0, 0] on div "All Assets" at bounding box center [0, 0] width 0 height 0
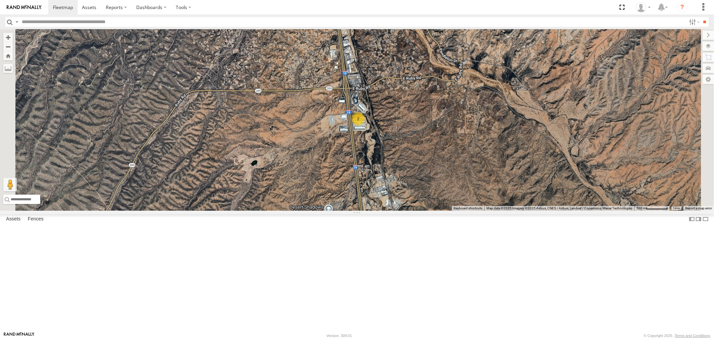
click at [0, 0] on div "P13 ([PERSON_NAME])" at bounding box center [0, 0] width 0 height 0
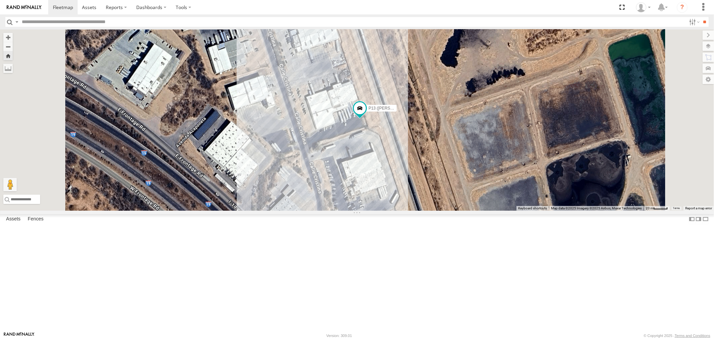
click at [0, 0] on div "All Assets" at bounding box center [0, 0] width 0 height 0
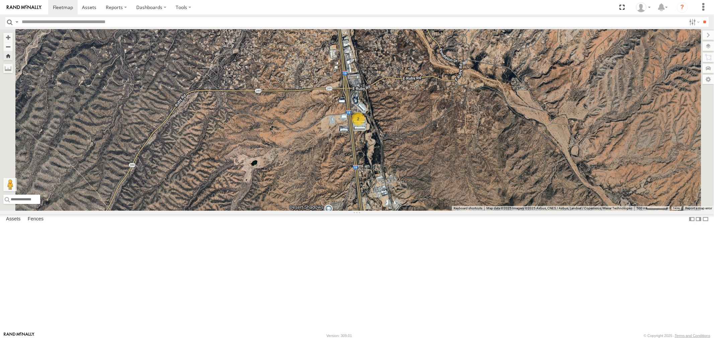
click at [0, 0] on div "All Assets" at bounding box center [0, 0] width 0 height 0
click at [0, 0] on div "P9" at bounding box center [0, 0] width 0 height 0
